Goal: Download file/media

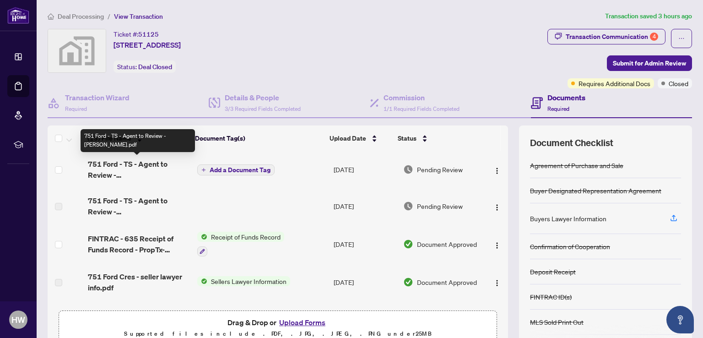
click at [139, 170] on span "751 Ford - TS - Agent to Review - Helen.pdf" at bounding box center [139, 169] width 102 height 22
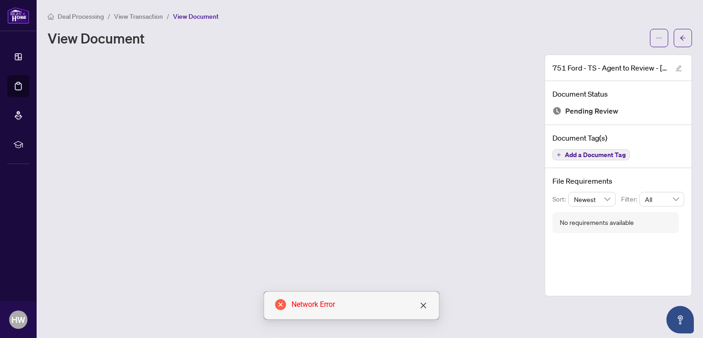
click at [280, 304] on icon "close-circle" at bounding box center [280, 304] width 11 height 11
click at [424, 304] on icon "close" at bounding box center [422, 304] width 5 height 5
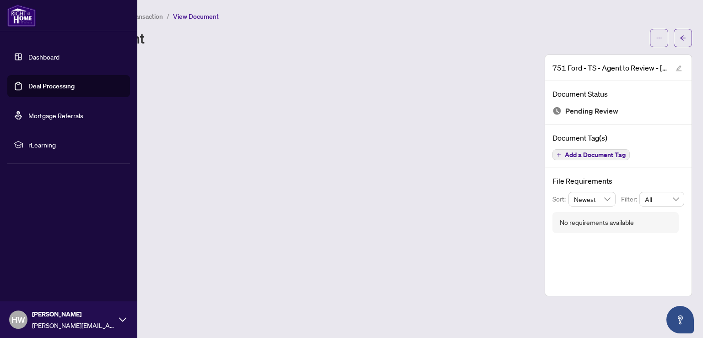
click at [48, 86] on link "Deal Processing" at bounding box center [51, 86] width 46 height 8
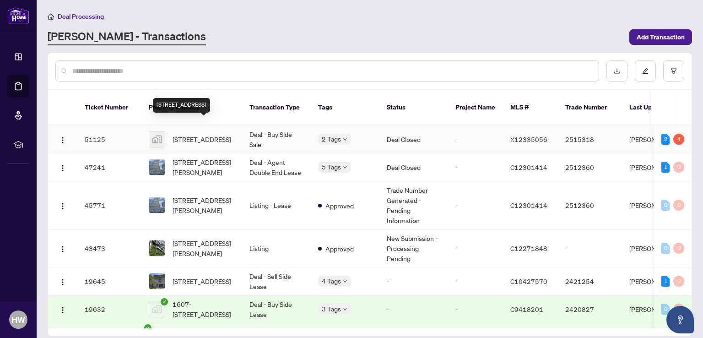
click at [200, 134] on span "751 Ford Crescent, Cavan, ON, Canada" at bounding box center [201, 139] width 59 height 10
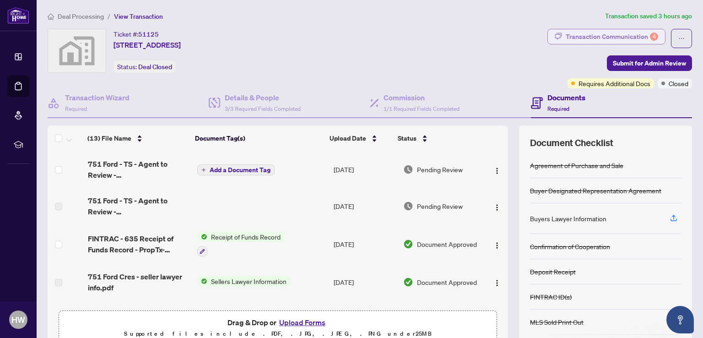
click at [596, 37] on div "Transaction Communication 4" at bounding box center [611, 36] width 92 height 15
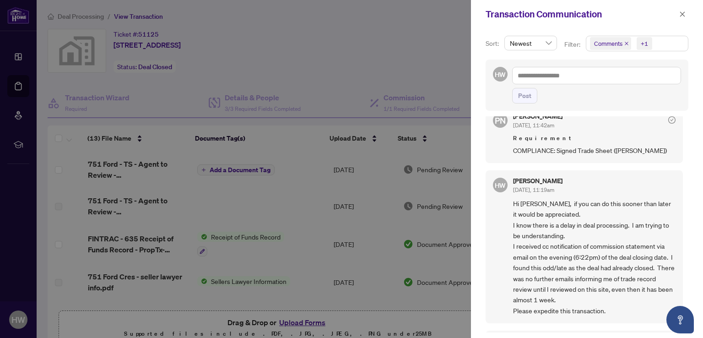
scroll to position [91, 0]
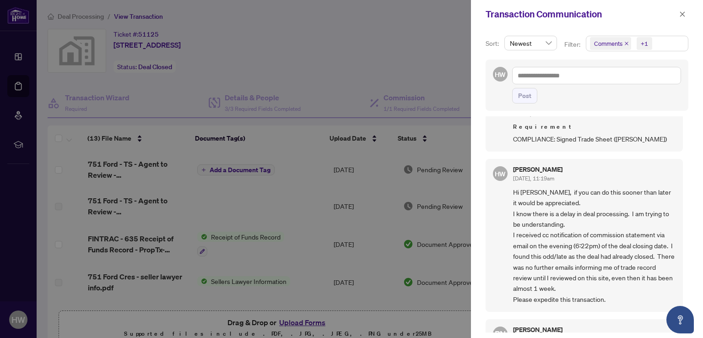
click at [300, 48] on div at bounding box center [351, 169] width 703 height 338
drag, startPoint x: 409, startPoint y: 54, endPoint x: 539, endPoint y: 37, distance: 130.9
click at [410, 49] on div at bounding box center [351, 169] width 703 height 338
click at [681, 10] on span "button" at bounding box center [682, 14] width 6 height 15
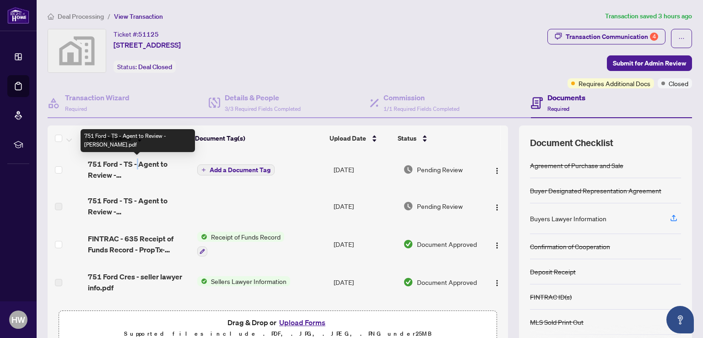
click at [137, 164] on span "751 Ford - TS - Agent to Review - Helen.pdf" at bounding box center [139, 169] width 102 height 22
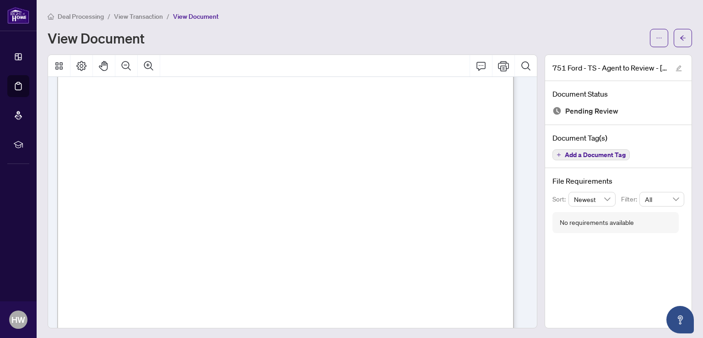
scroll to position [183, 0]
click at [655, 40] on icon "ellipsis" at bounding box center [658, 38] width 6 height 6
click at [601, 59] on span "Download" at bounding box center [619, 58] width 70 height 10
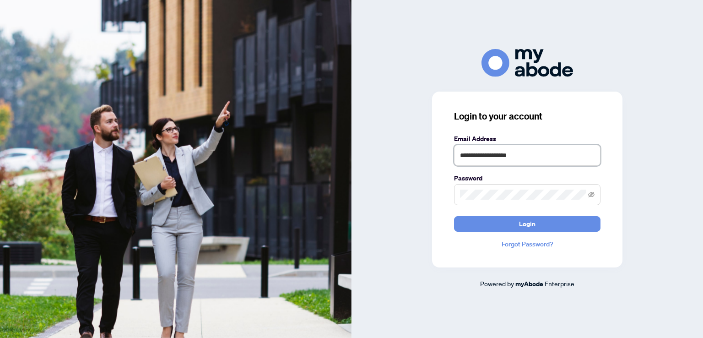
drag, startPoint x: 532, startPoint y: 156, endPoint x: 429, endPoint y: 154, distance: 103.9
click at [431, 154] on div "**********" at bounding box center [526, 169] width 351 height 240
type input "**********"
click at [448, 194] on div "**********" at bounding box center [527, 179] width 190 height 176
drag, startPoint x: 668, startPoint y: 257, endPoint x: 662, endPoint y: 257, distance: 5.9
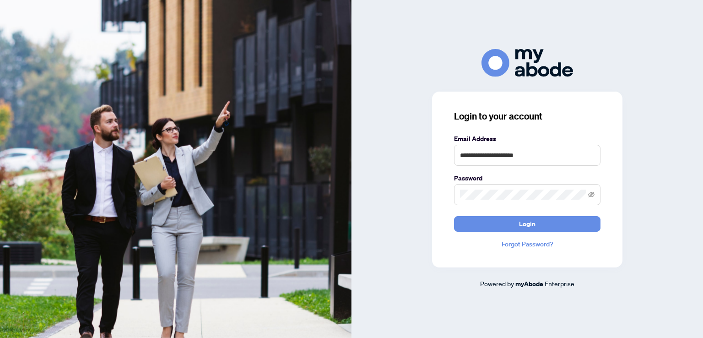
click at [668, 257] on div "**********" at bounding box center [526, 169] width 351 height 240
click at [522, 224] on span "Login" at bounding box center [527, 223] width 16 height 15
